Goal: Information Seeking & Learning: Learn about a topic

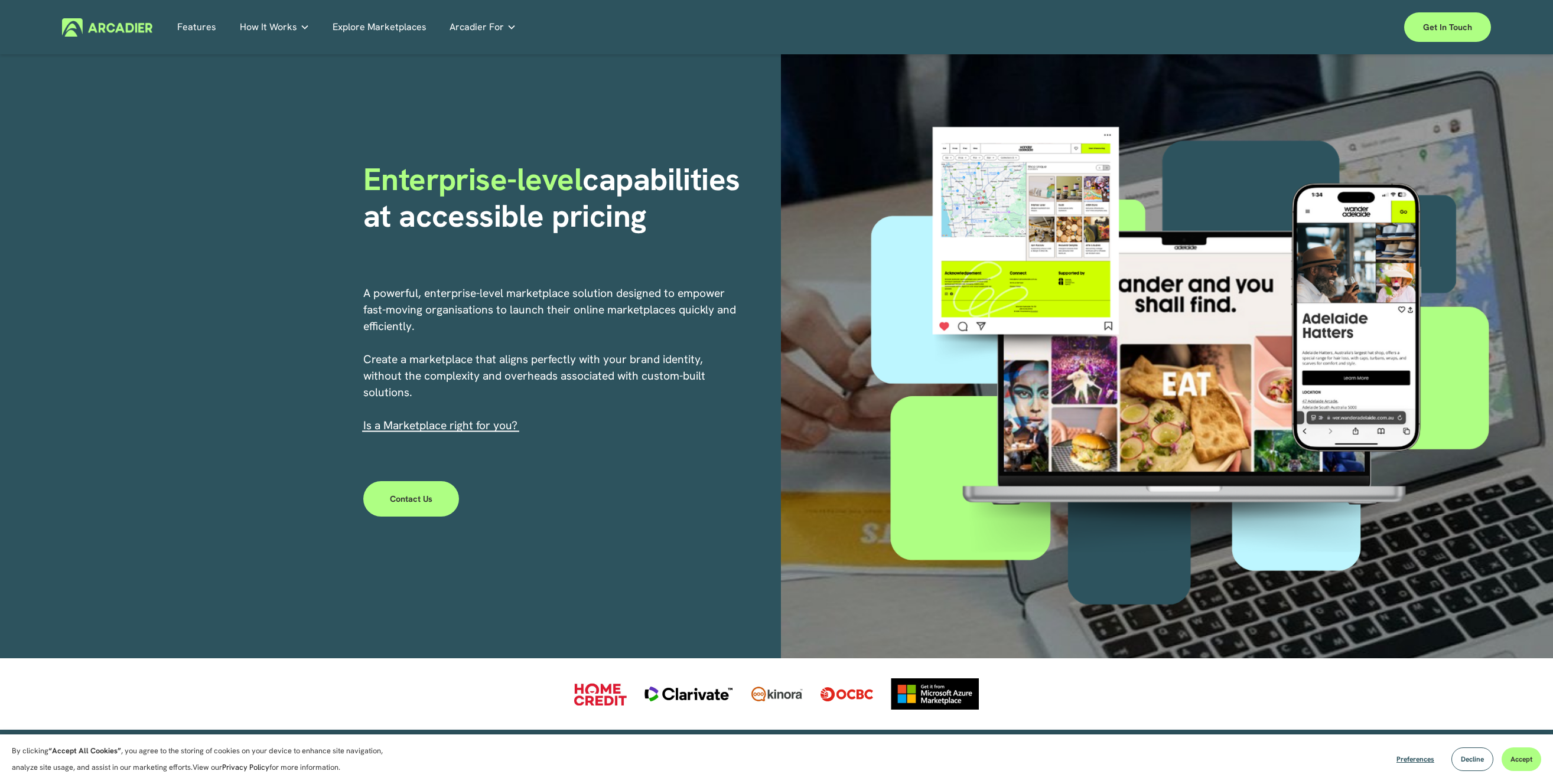
click at [207, 32] on link "Features" at bounding box center [197, 26] width 39 height 18
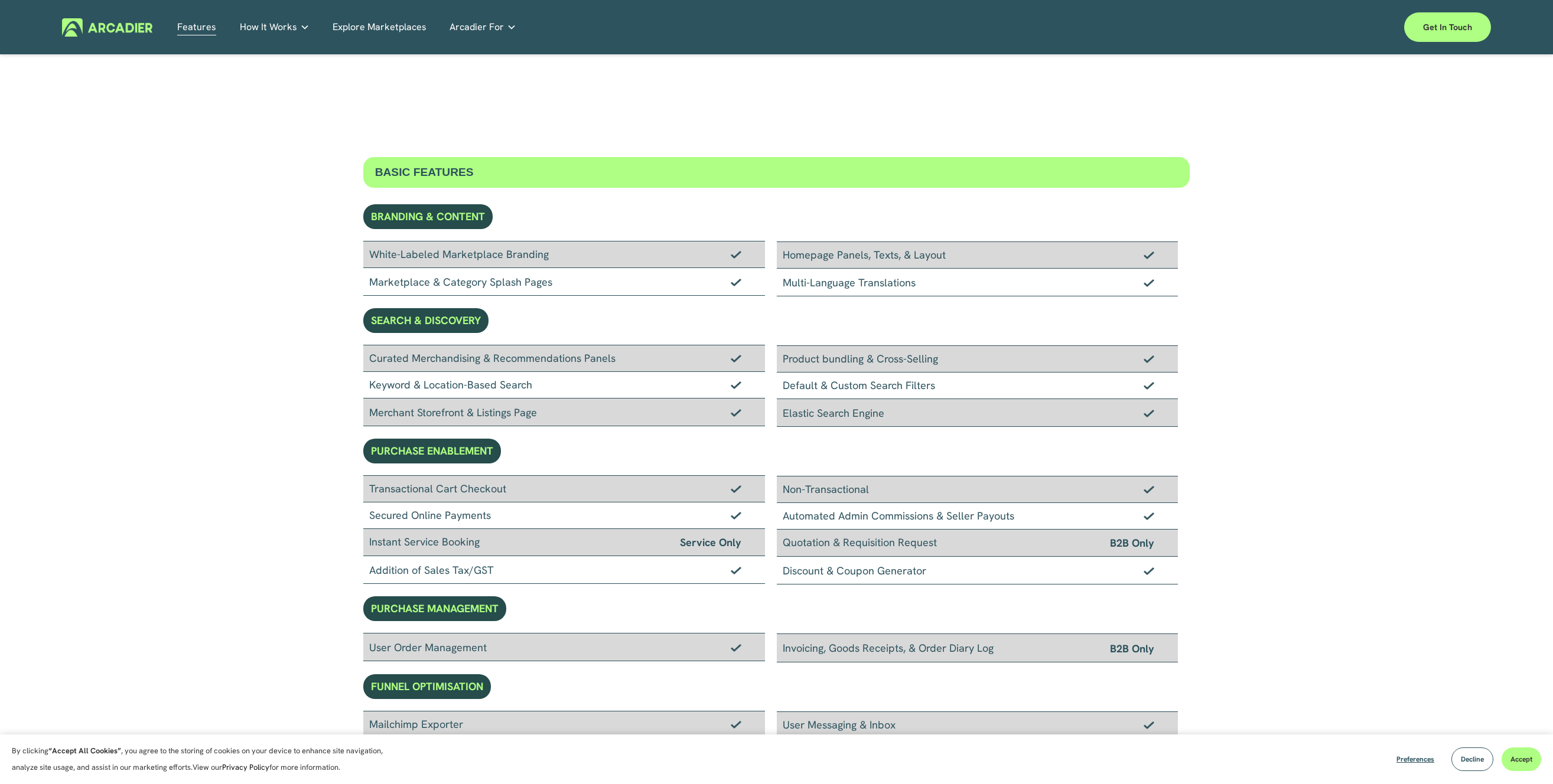
click at [0, 0] on div "Why Arcadier Intuitive marketplaces tailored to your business needs." at bounding box center [0, 0] width 0 height 0
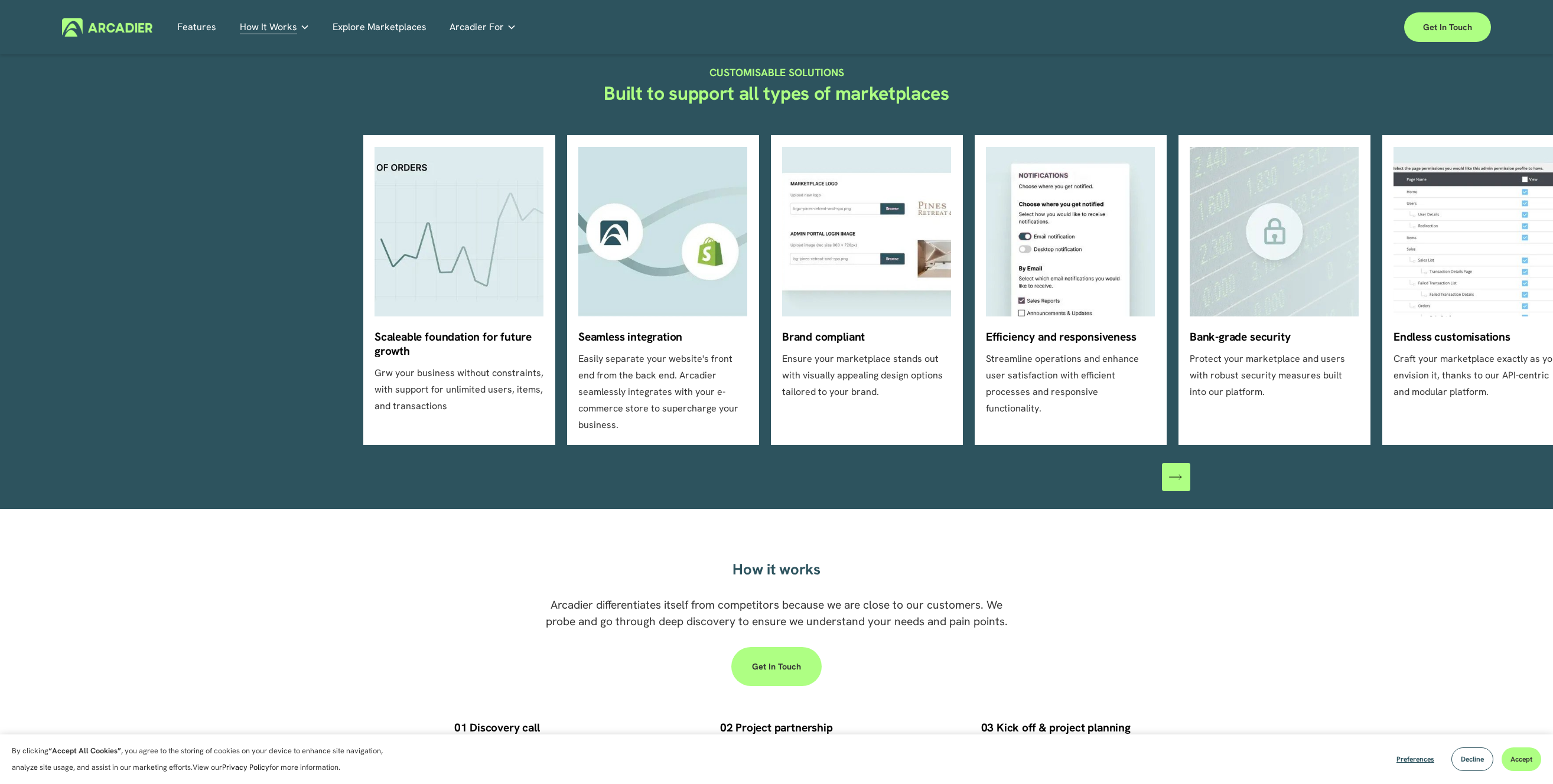
click at [1177, 470] on icon "\a \a \a Next\a \a" at bounding box center [1175, 476] width 13 height 13
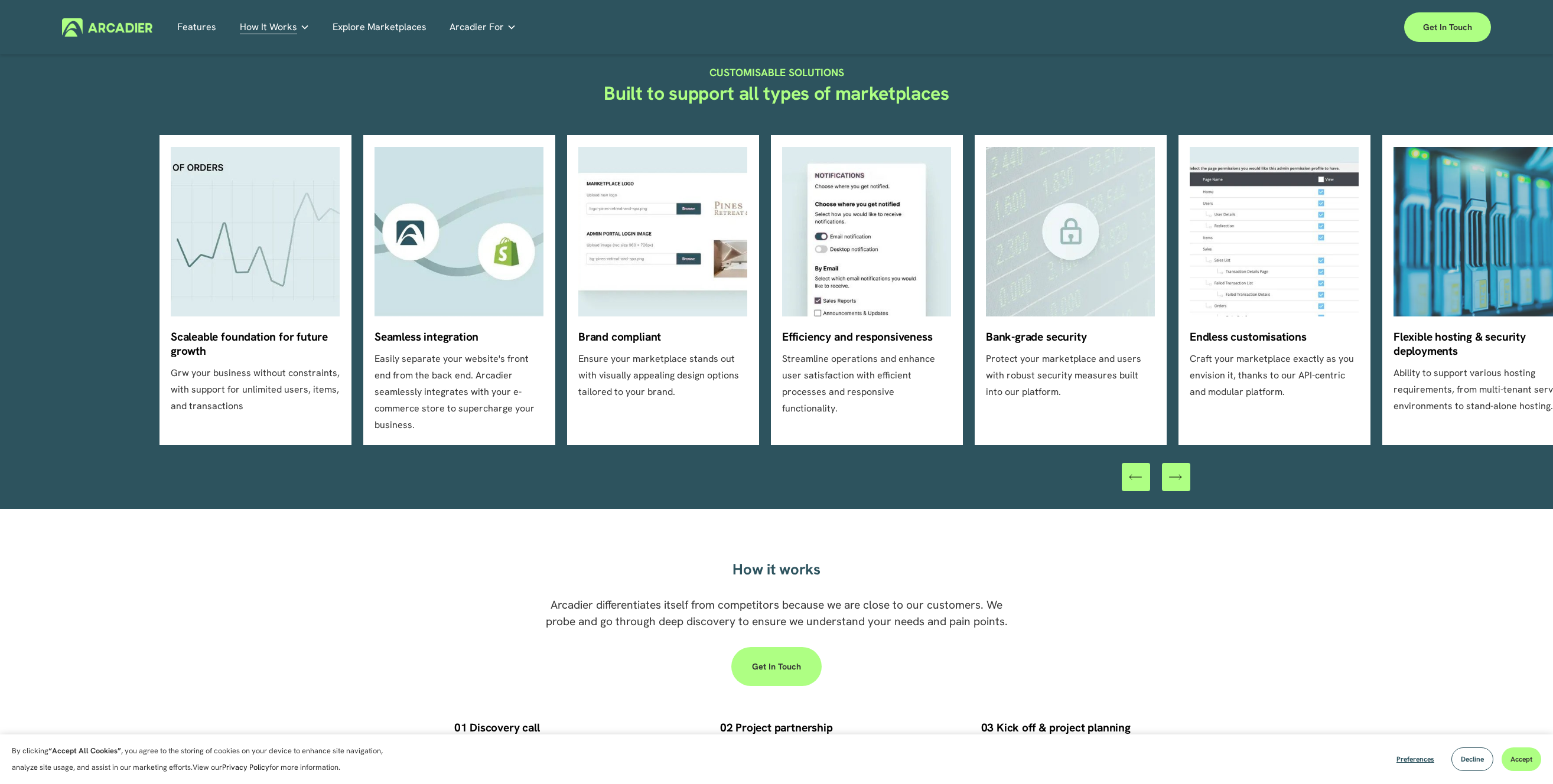
click at [1177, 470] on icon "\a \a \a Next\a \a" at bounding box center [1175, 476] width 13 height 13
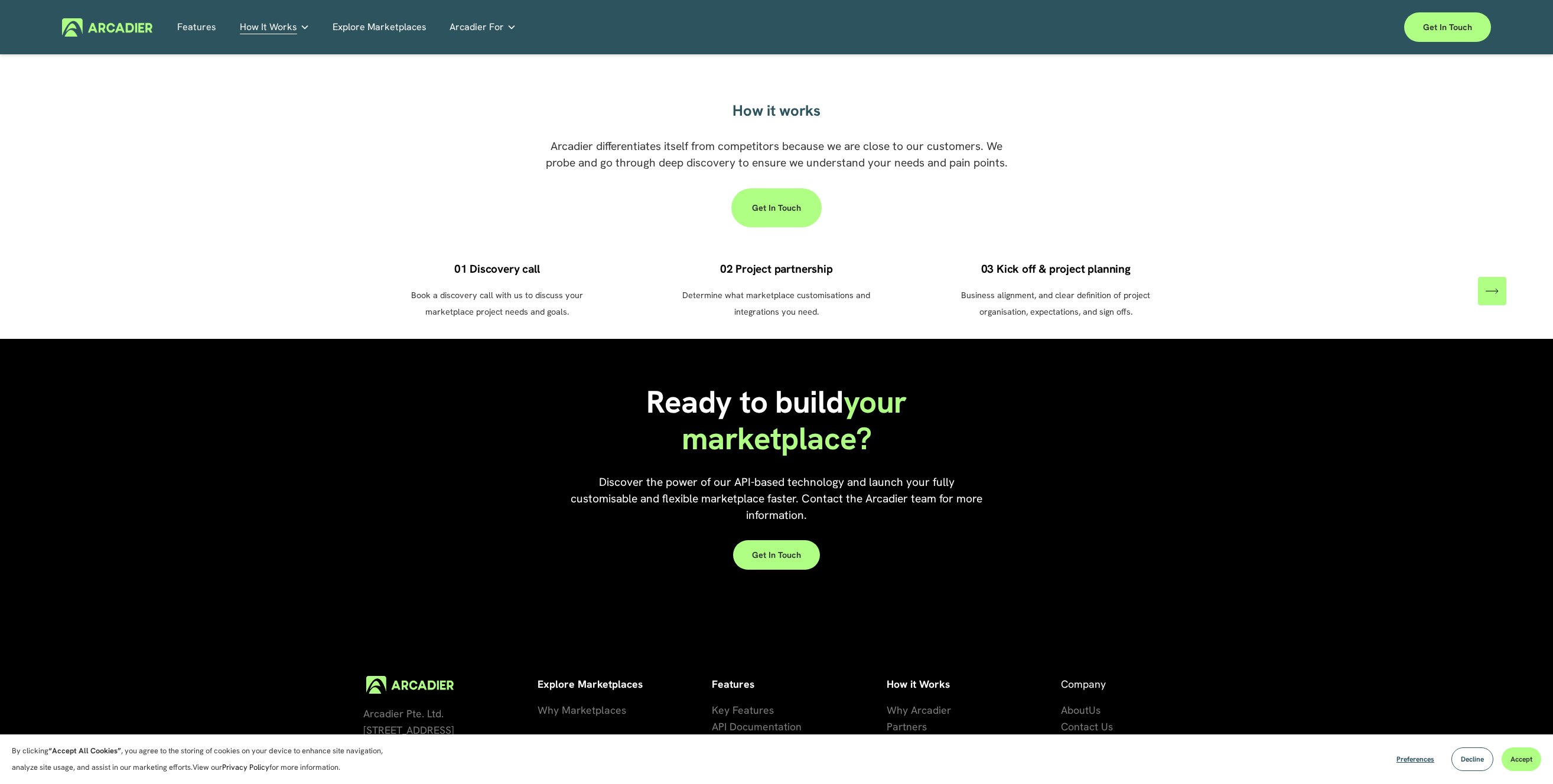
scroll to position [899, 0]
